Goal: Information Seeking & Learning: Learn about a topic

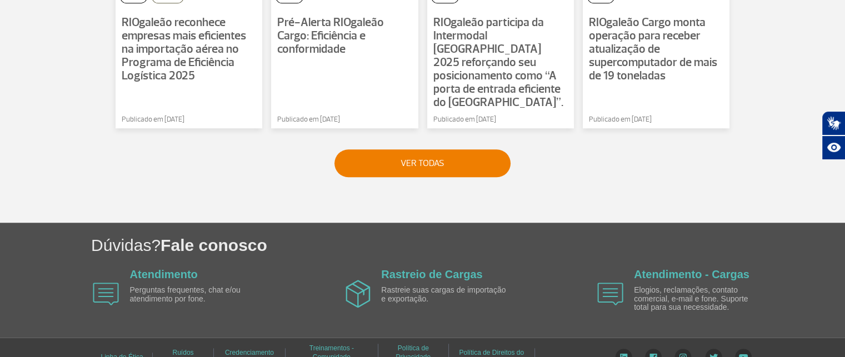
scroll to position [986, 0]
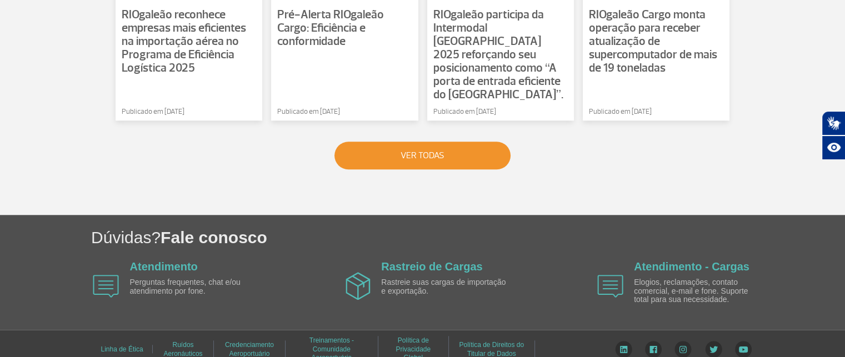
click at [426, 145] on button "VER TODAS" at bounding box center [422, 156] width 176 height 28
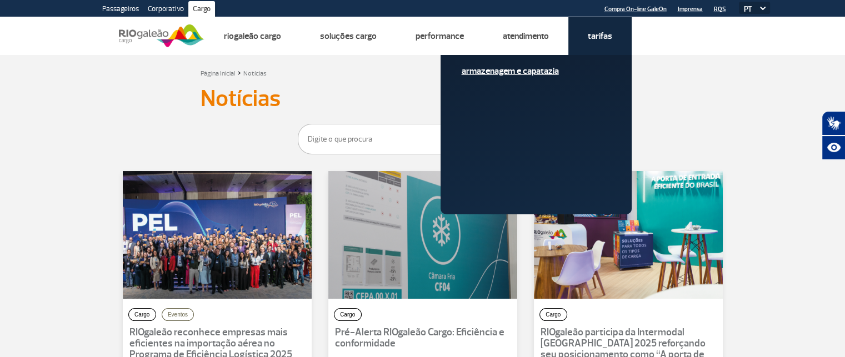
click at [533, 72] on link "Armazenagem e Capatazia" at bounding box center [535, 71] width 149 height 12
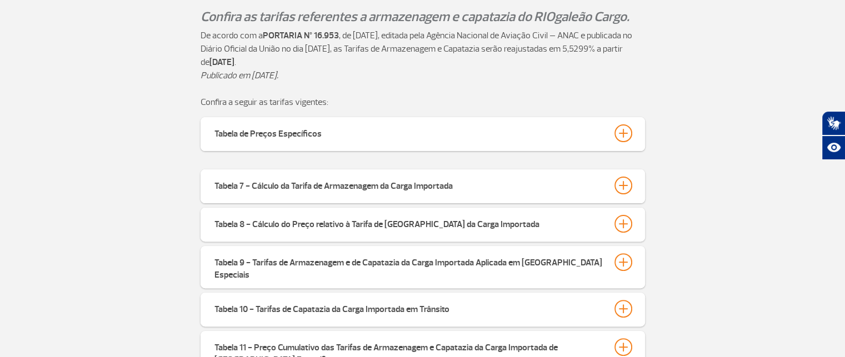
scroll to position [333, 0]
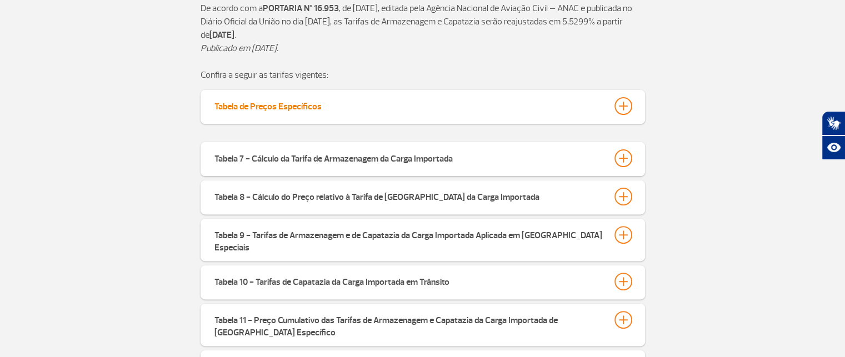
click at [623, 107] on div at bounding box center [623, 106] width 18 height 18
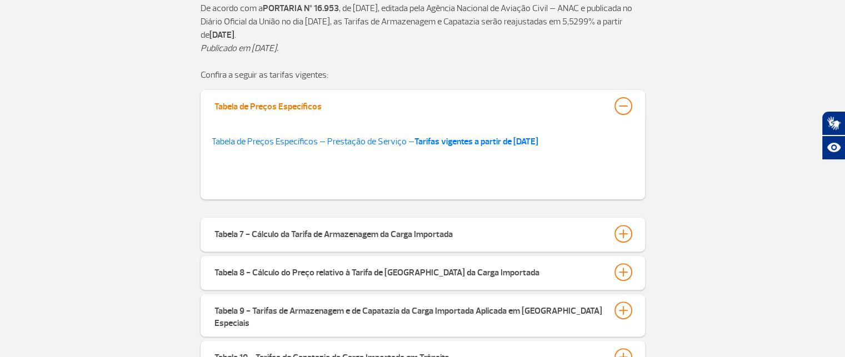
click at [623, 107] on div at bounding box center [623, 106] width 18 height 18
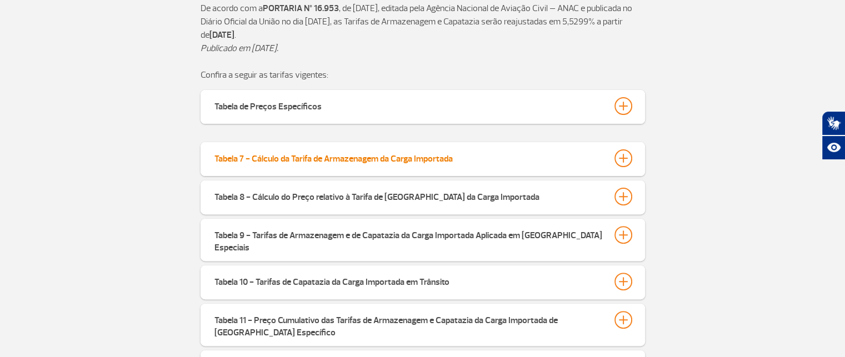
click at [626, 157] on div at bounding box center [623, 158] width 18 height 18
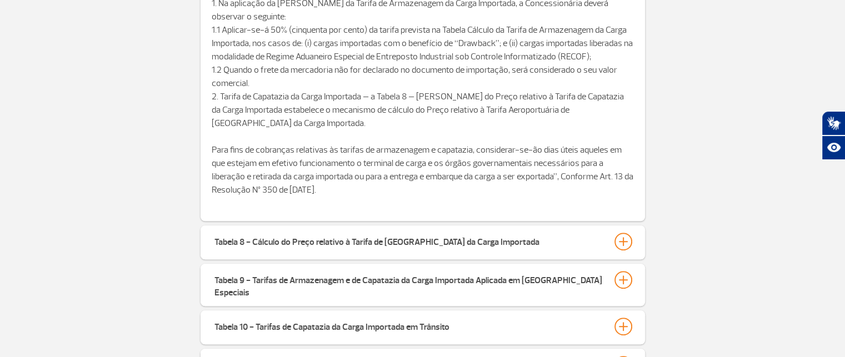
scroll to position [777, 0]
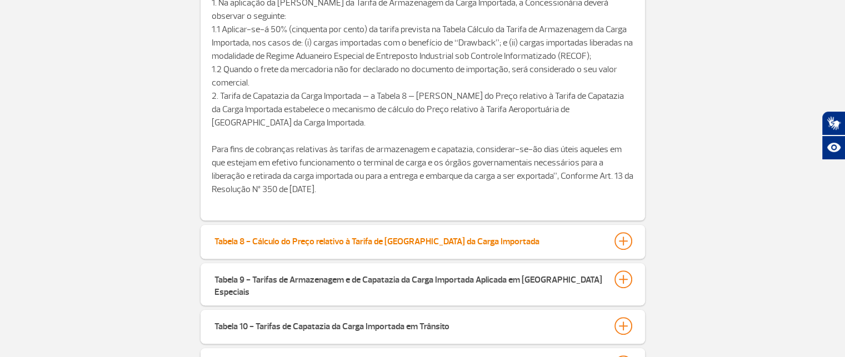
click at [620, 241] on div at bounding box center [623, 241] width 18 height 18
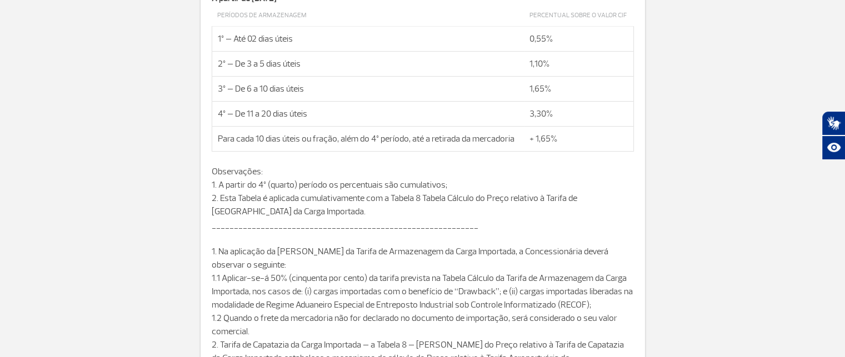
scroll to position [473, 0]
